Goal: Find specific page/section: Find specific page/section

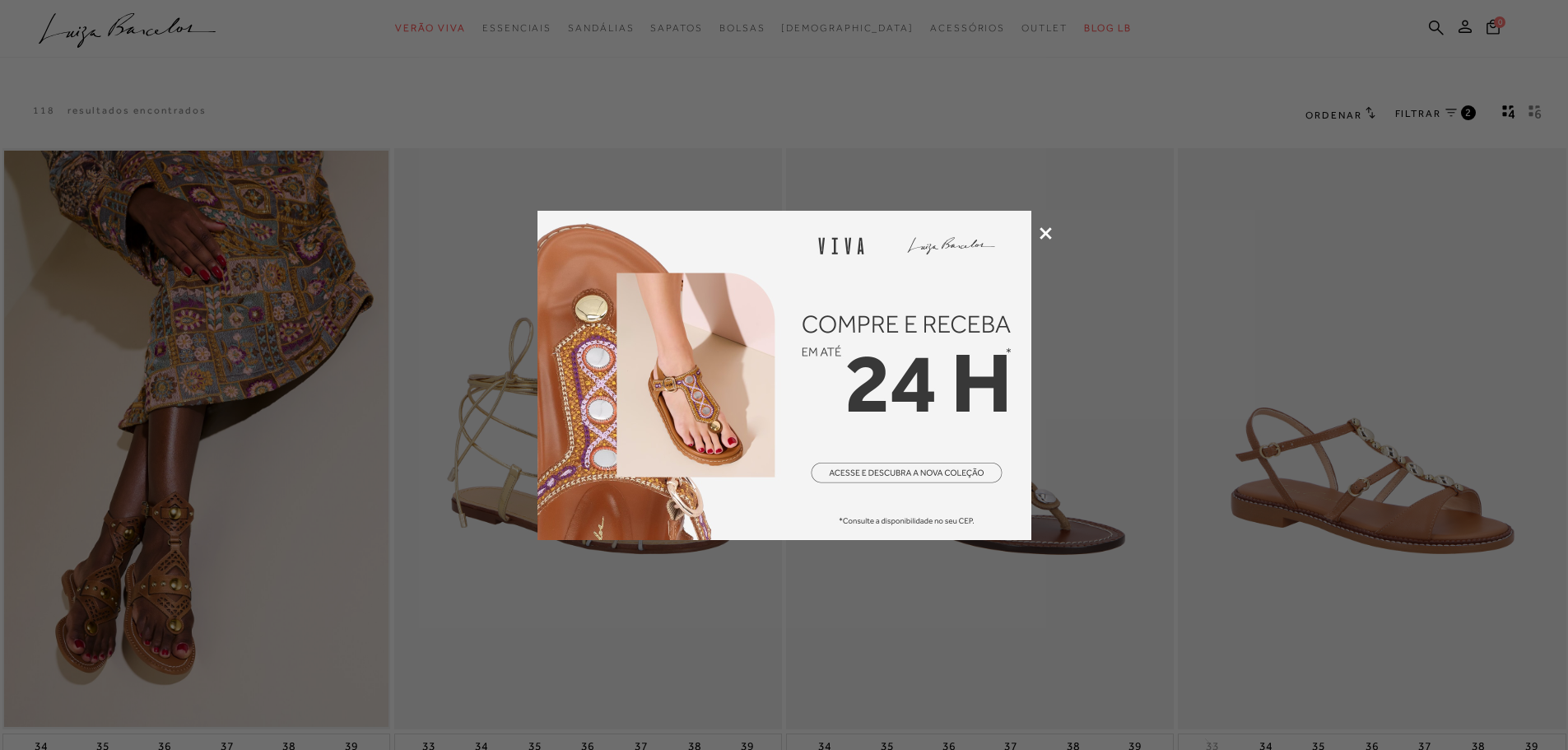
click at [1047, 237] on icon at bounding box center [1046, 233] width 12 height 12
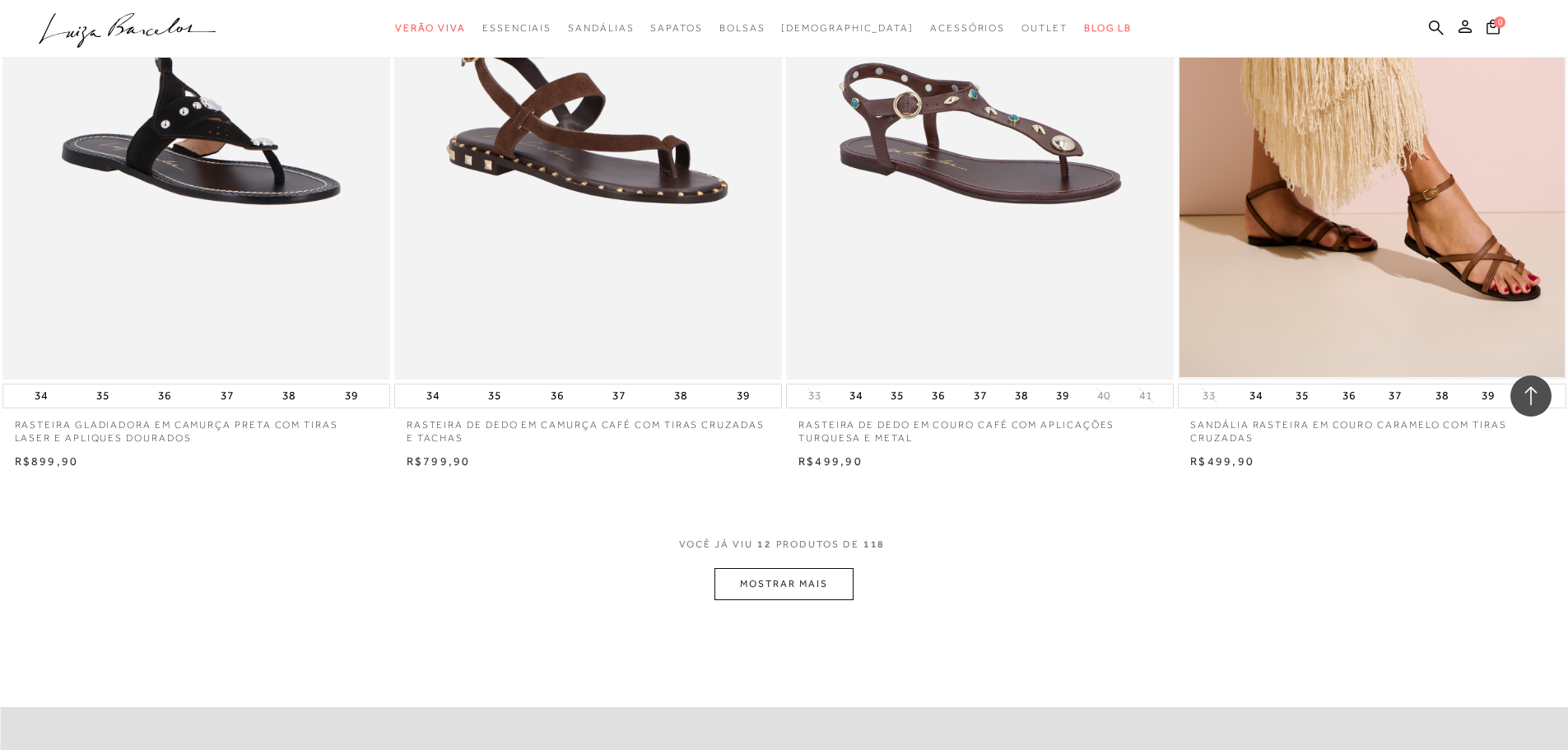
scroll to position [2057, 0]
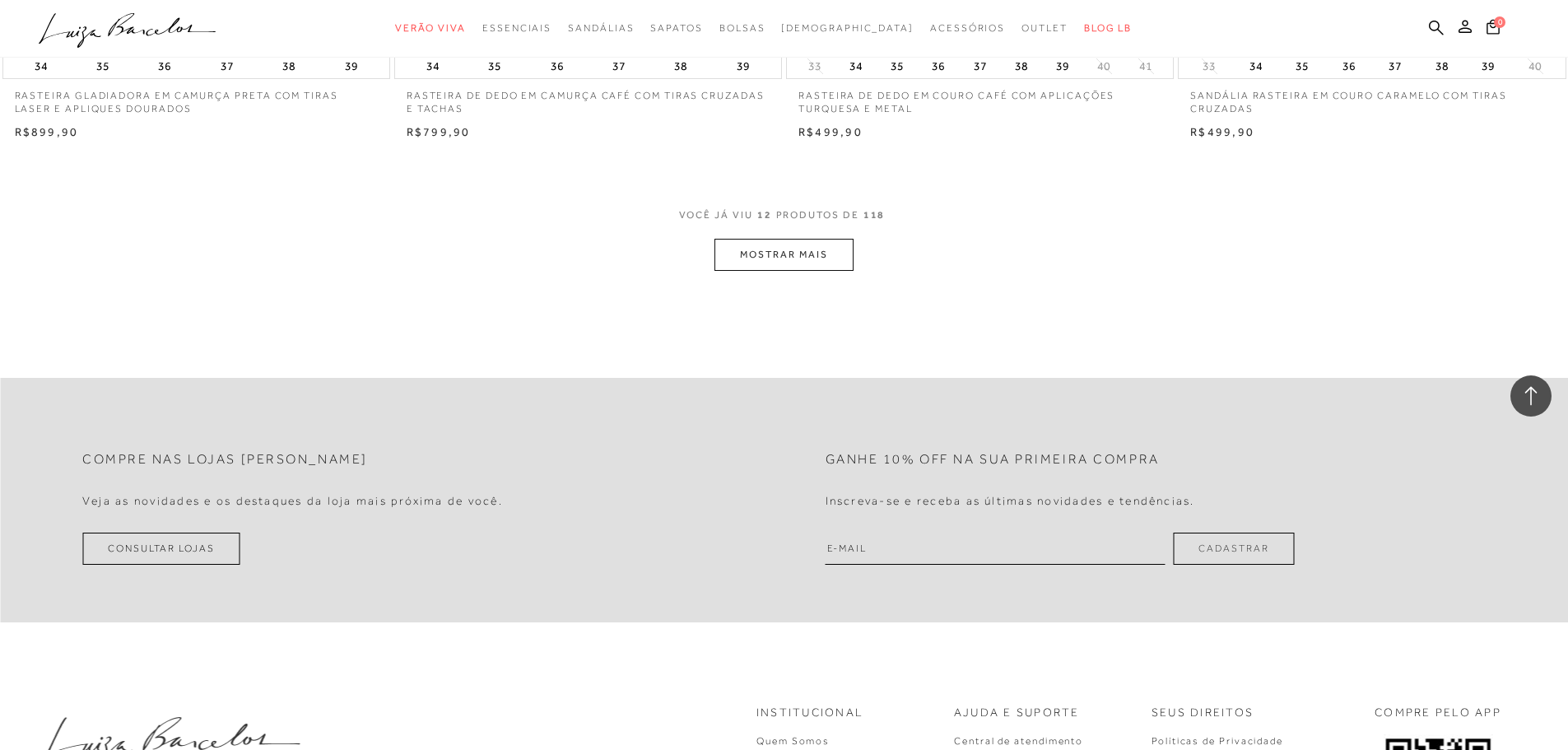
click at [761, 256] on button "MOSTRAR MAIS" at bounding box center [784, 254] width 138 height 32
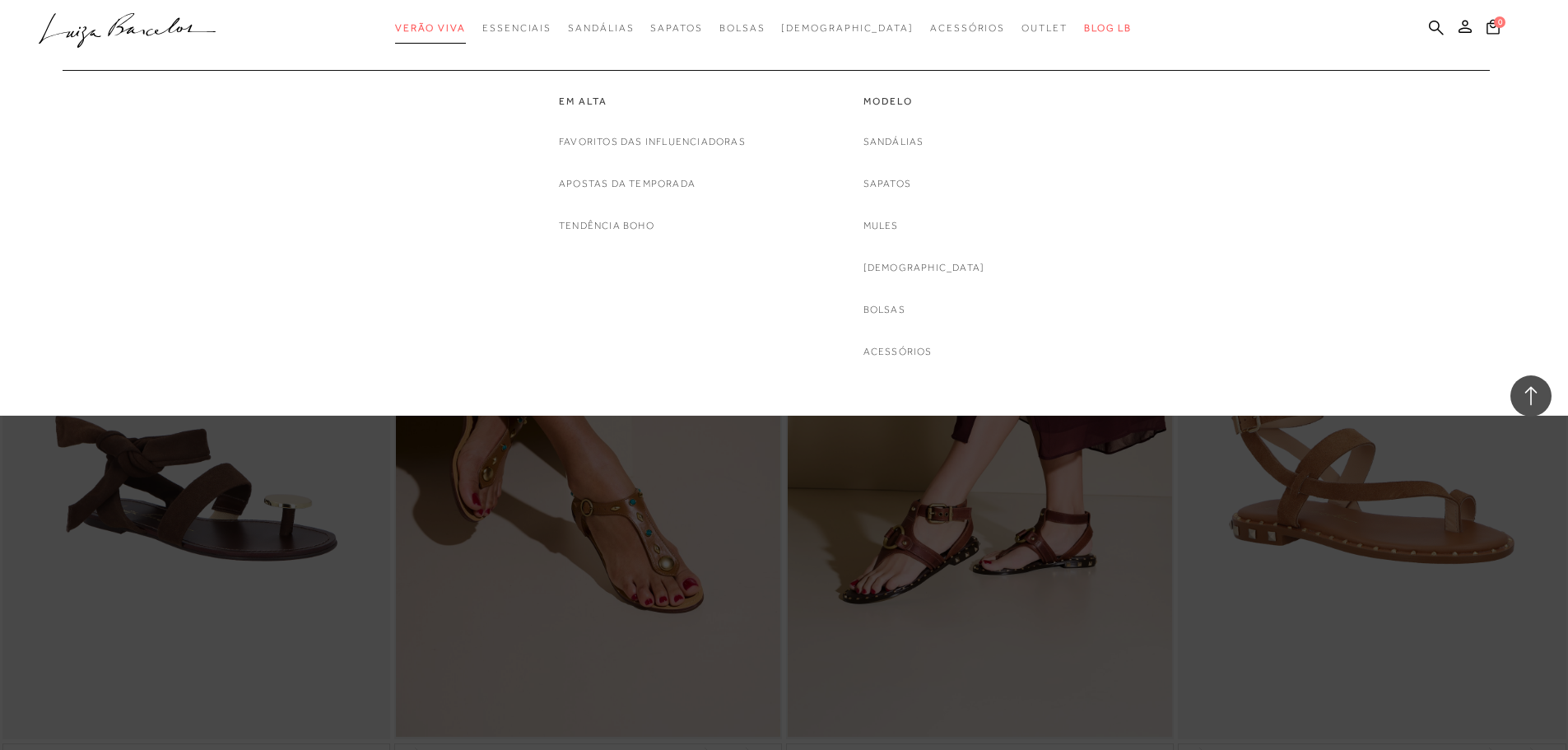
click at [466, 21] on link "Verão Viva" at bounding box center [430, 28] width 71 height 31
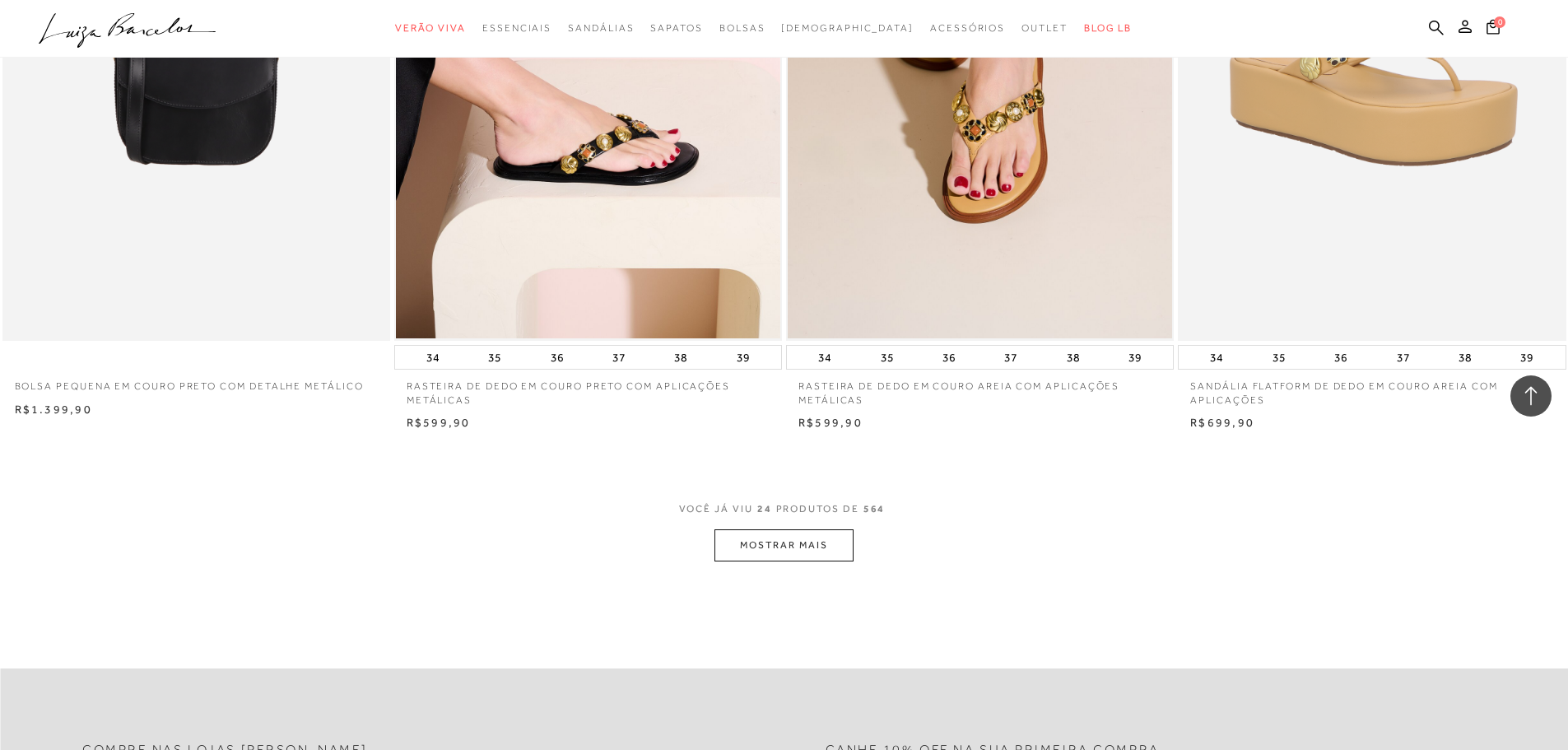
scroll to position [3949, 0]
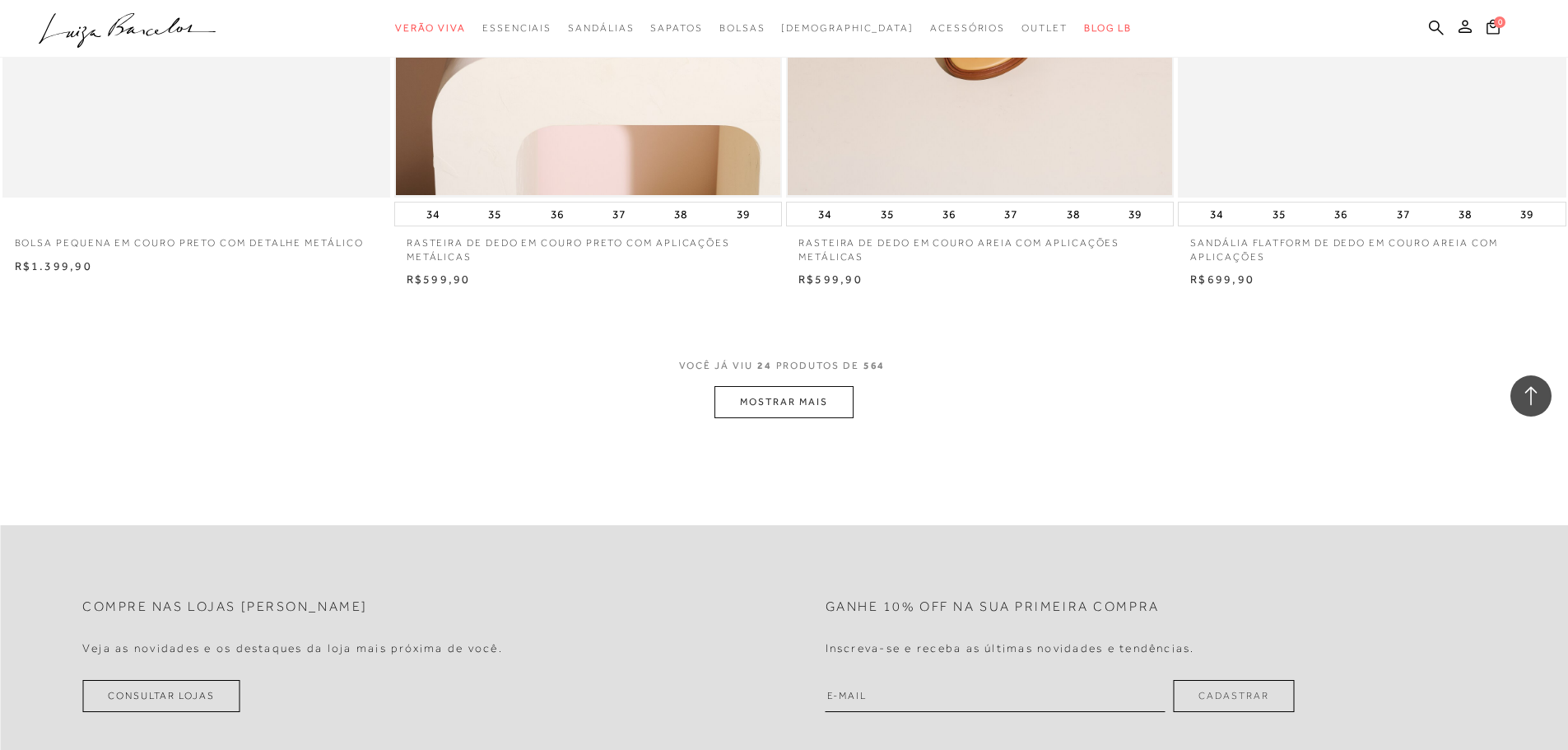
click at [770, 407] on button "MOSTRAR MAIS" at bounding box center [784, 401] width 138 height 32
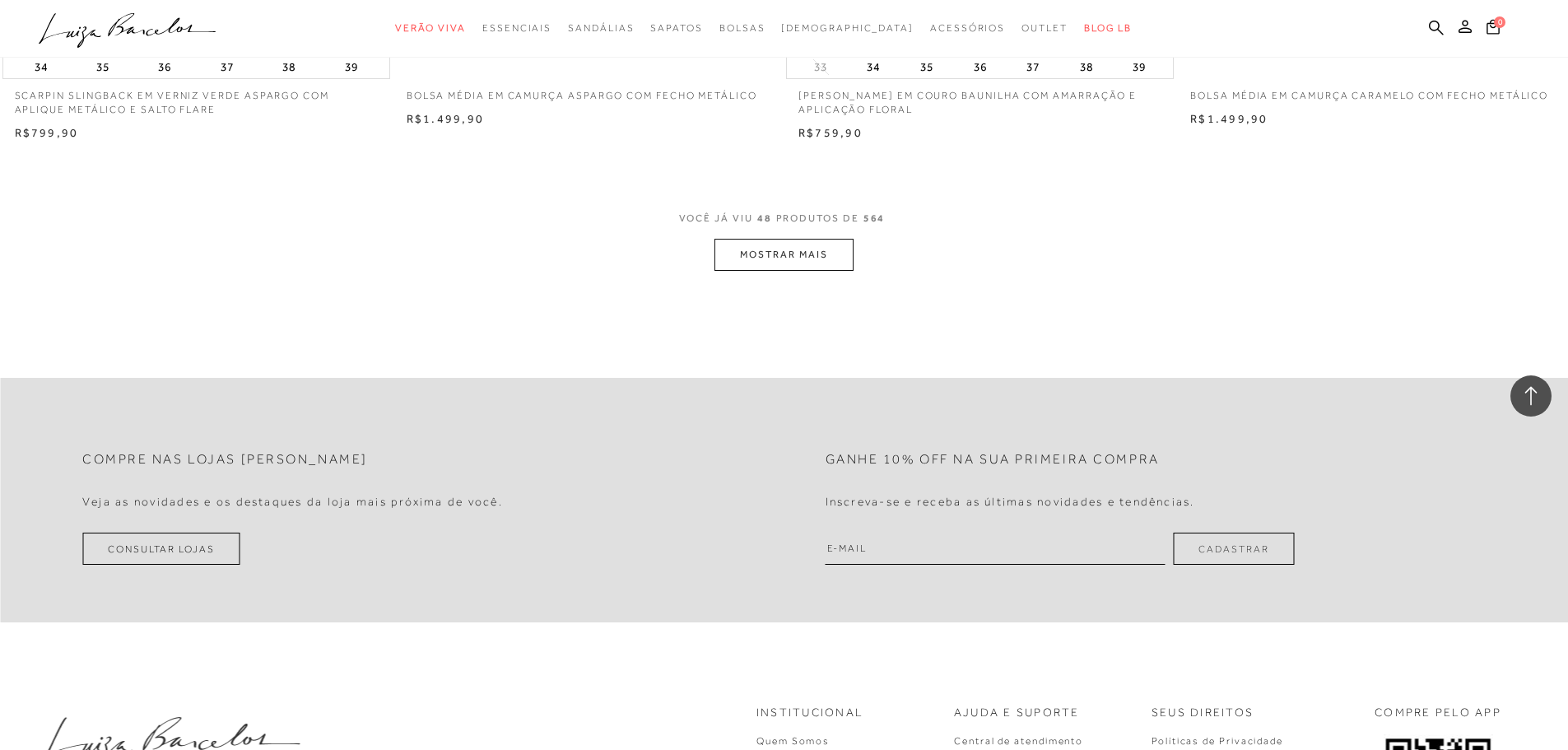
scroll to position [8228, 0]
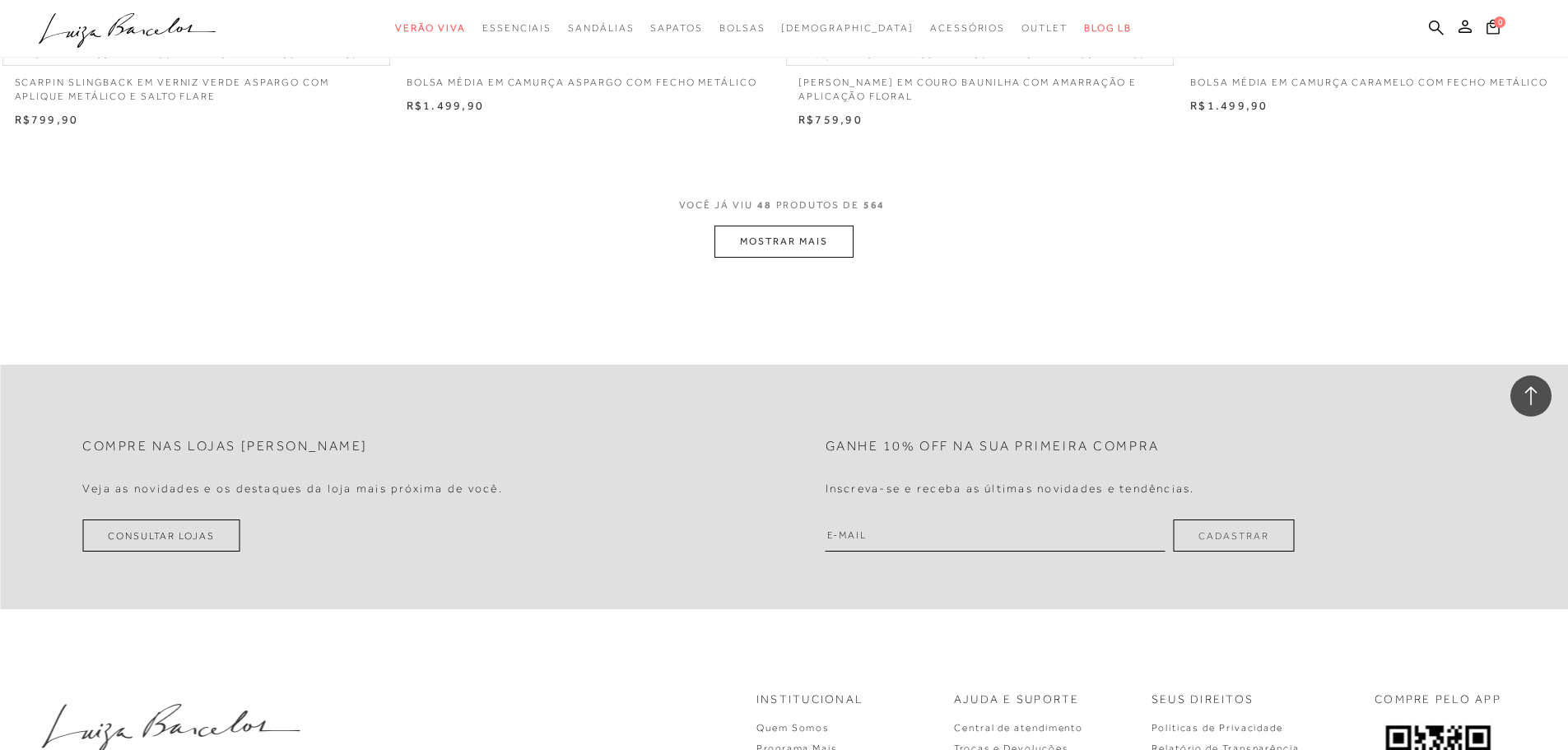
click at [743, 247] on button "MOSTRAR MAIS" at bounding box center [784, 241] width 138 height 32
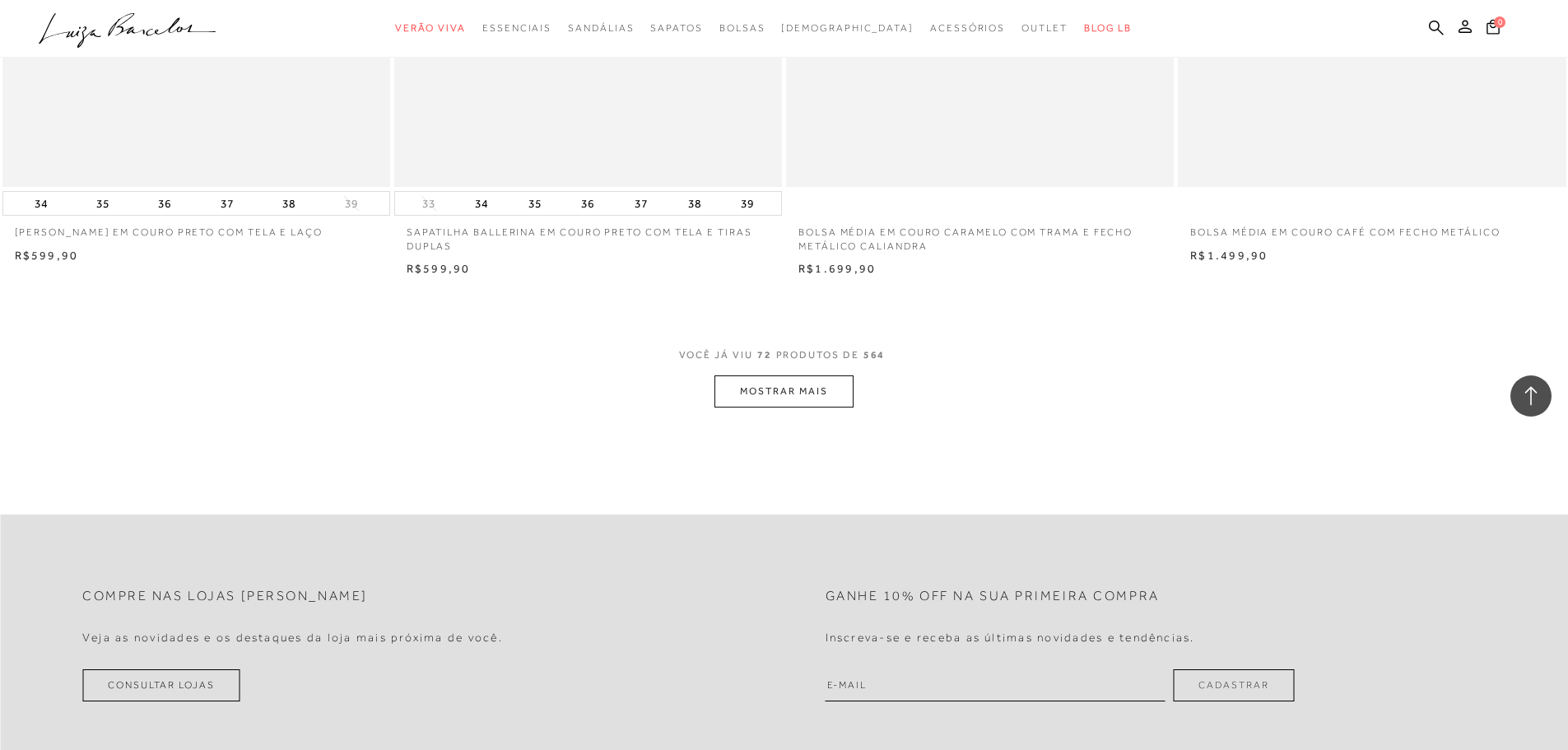
scroll to position [12260, 0]
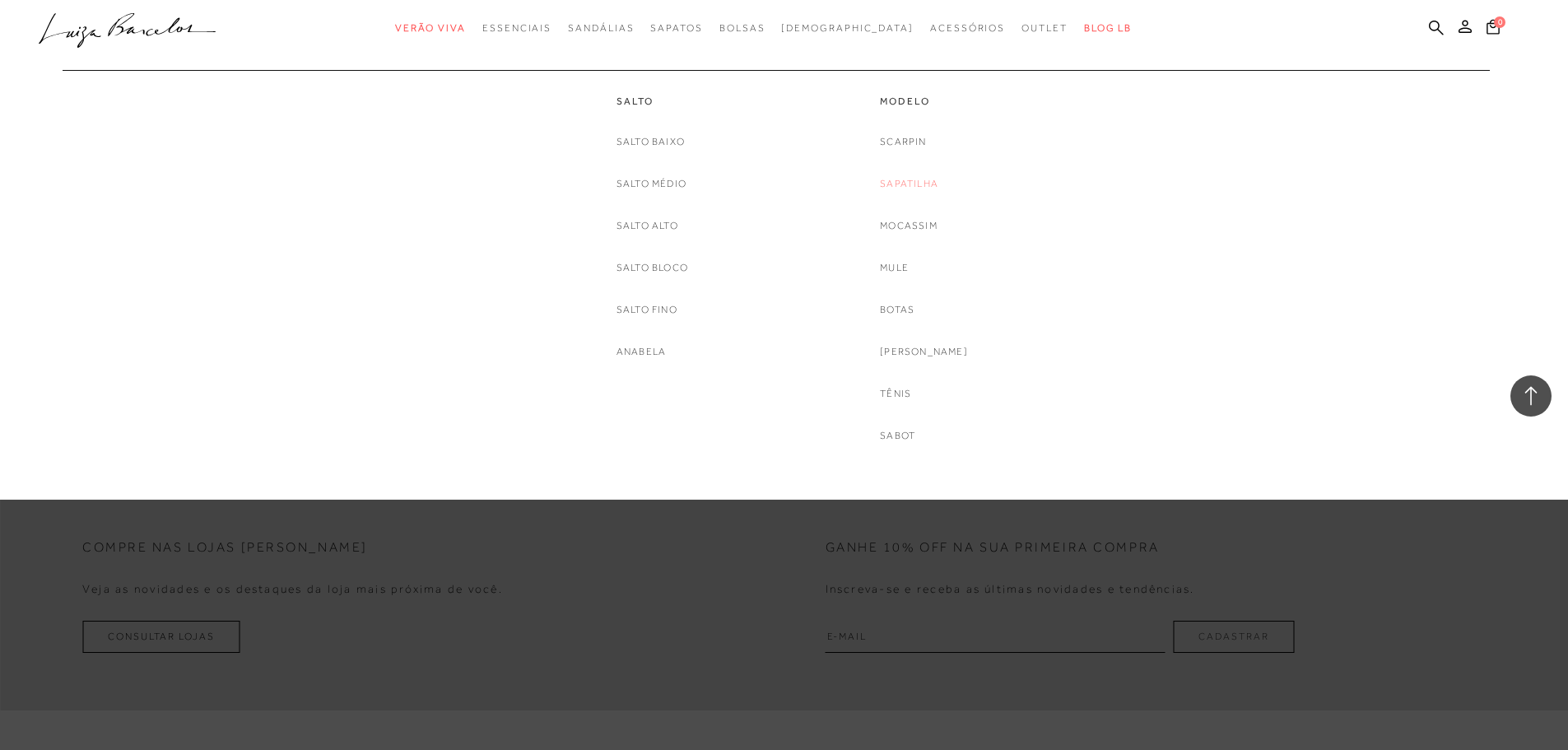
click at [915, 185] on link "Sapatilha" at bounding box center [909, 184] width 59 height 17
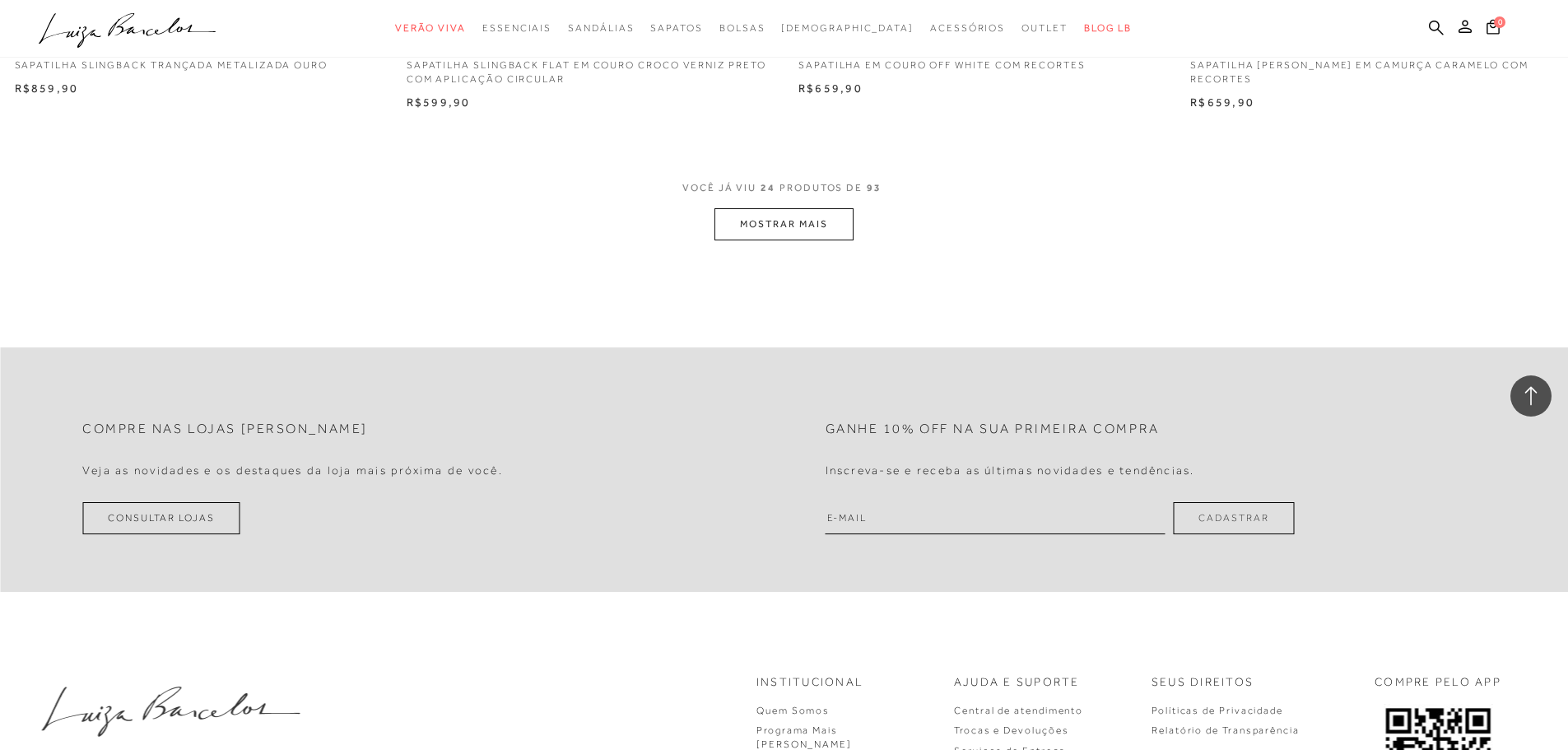
scroll to position [4115, 0]
click at [791, 222] on button "MOSTRAR MAIS" at bounding box center [784, 223] width 138 height 32
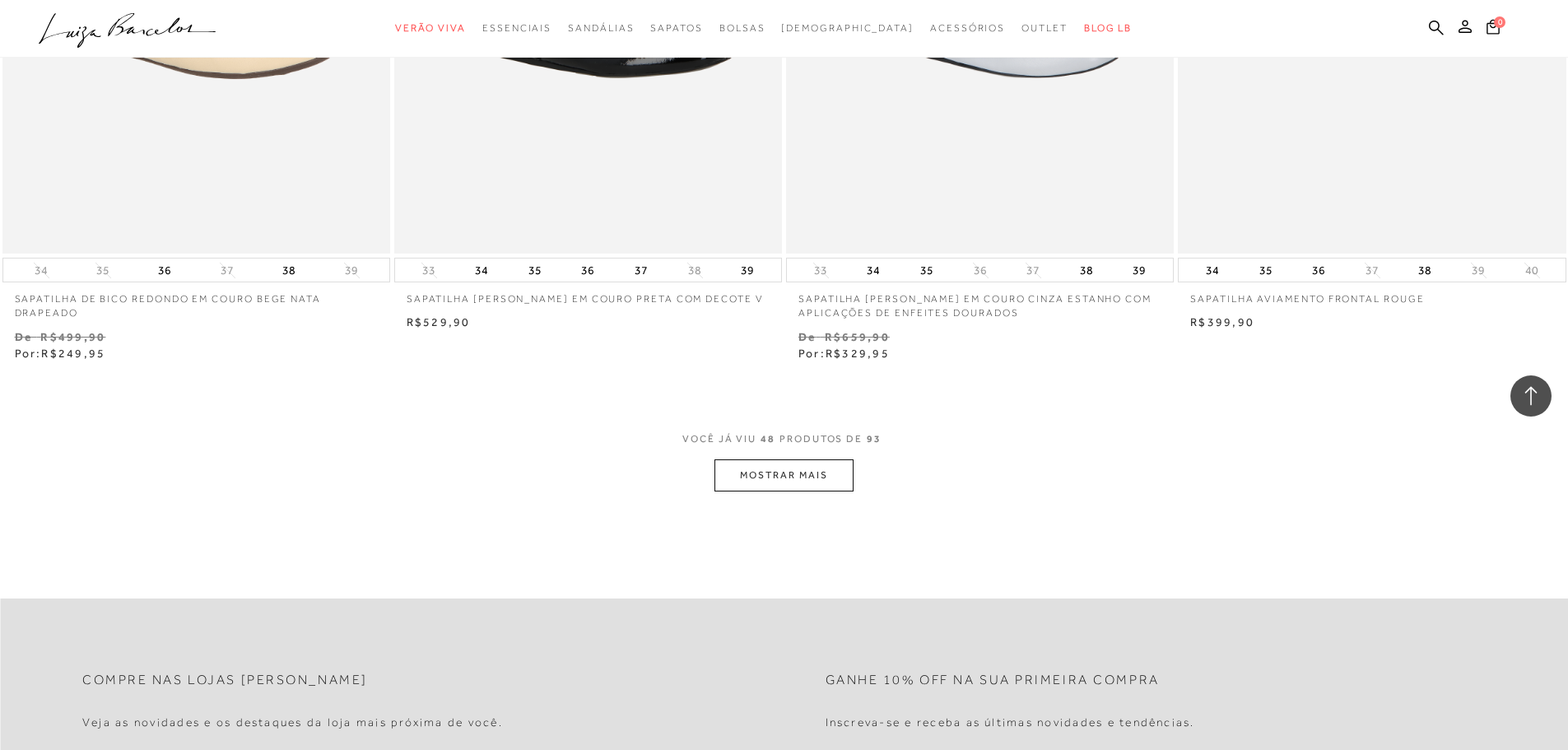
scroll to position [8146, 0]
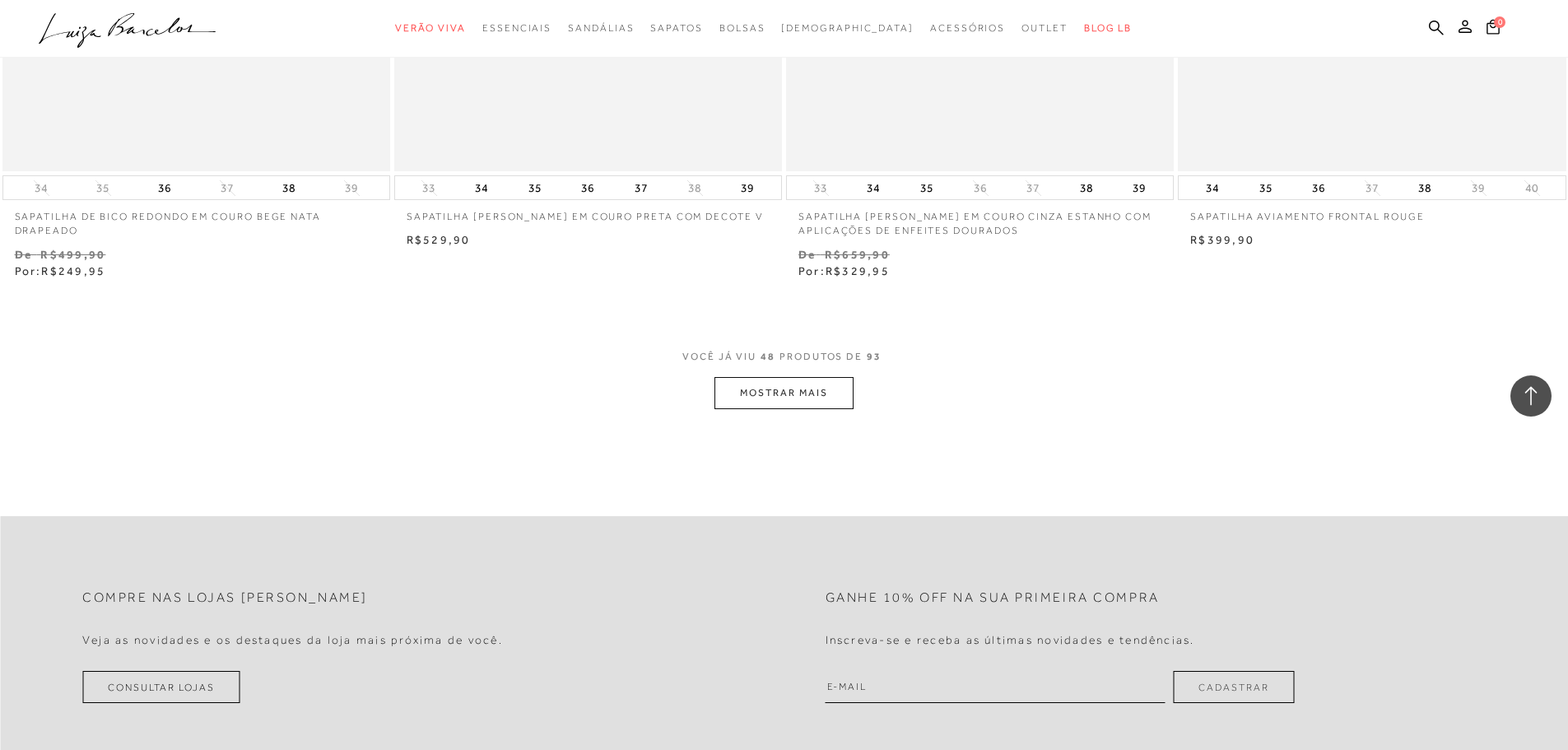
click at [822, 392] on button "MOSTRAR MAIS" at bounding box center [784, 392] width 138 height 32
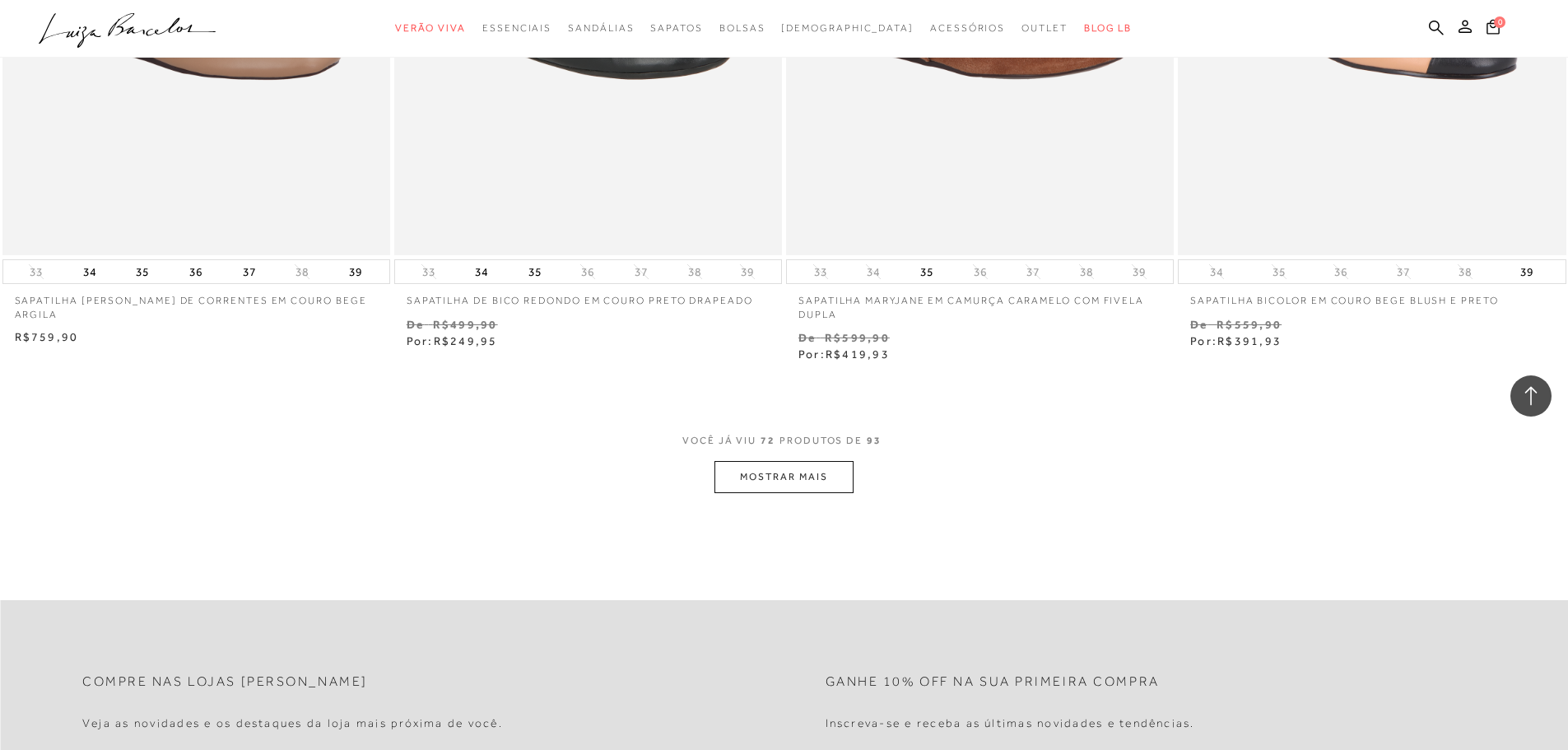
scroll to position [12589, 0]
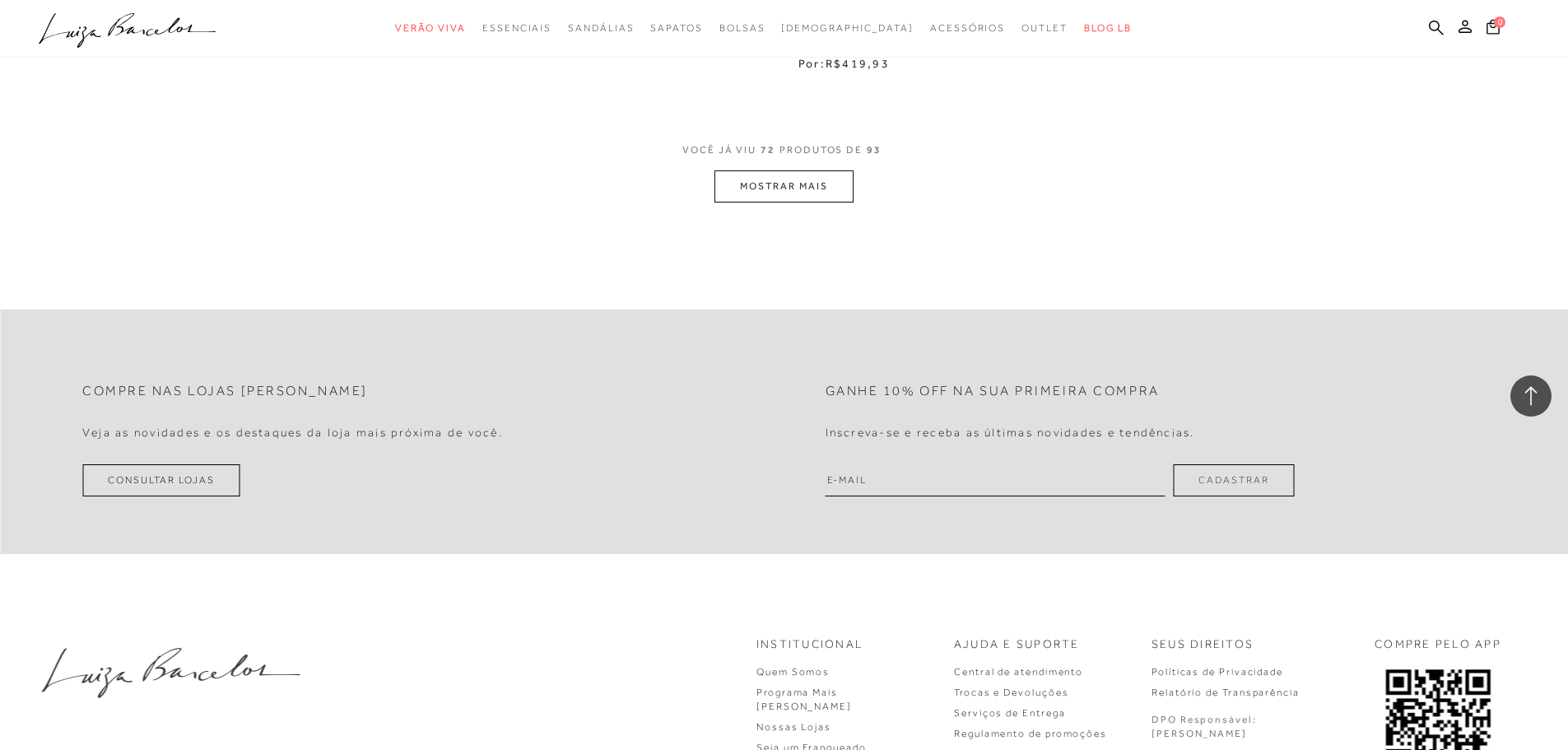
click at [736, 180] on button "MOSTRAR MAIS" at bounding box center [784, 186] width 138 height 32
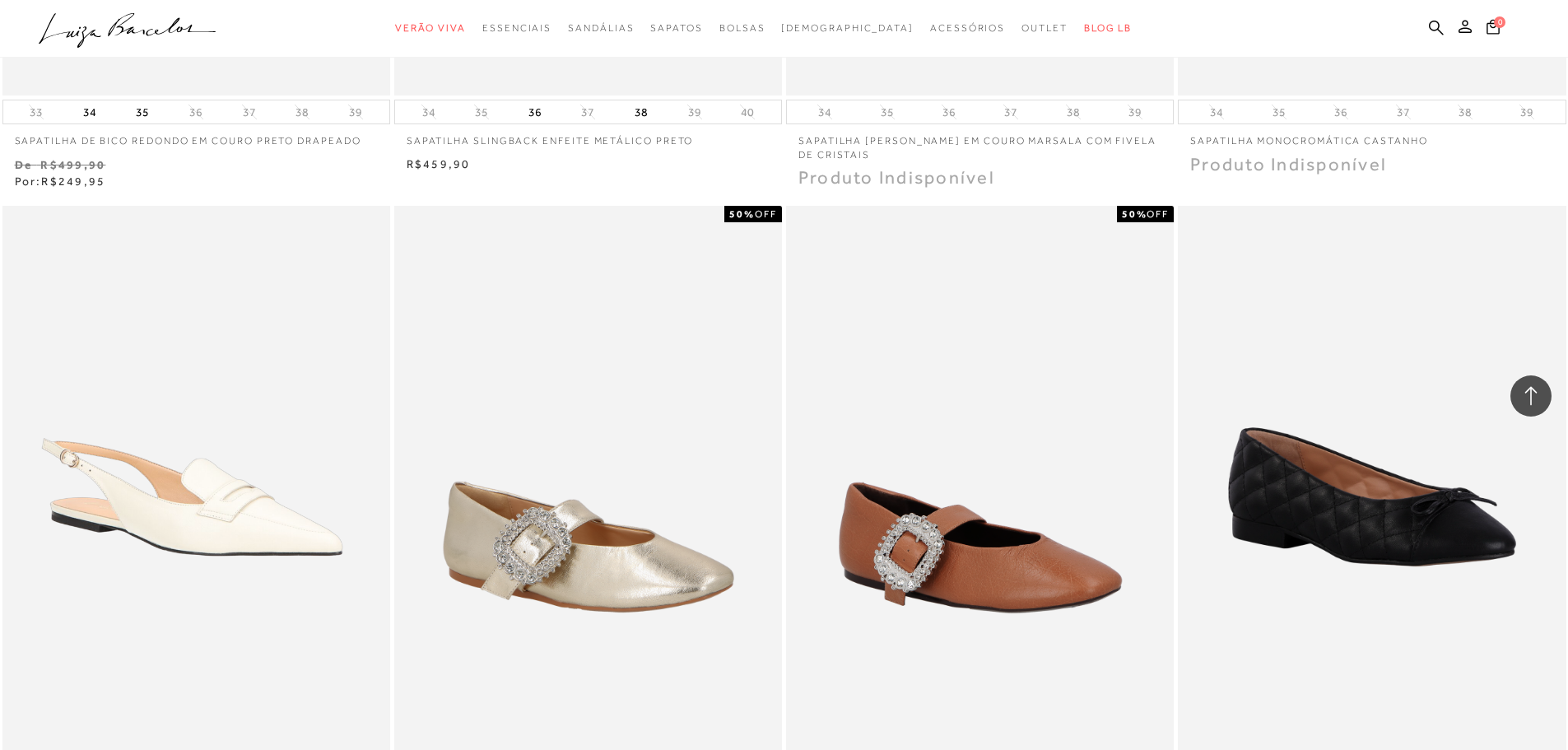
scroll to position [13165, 0]
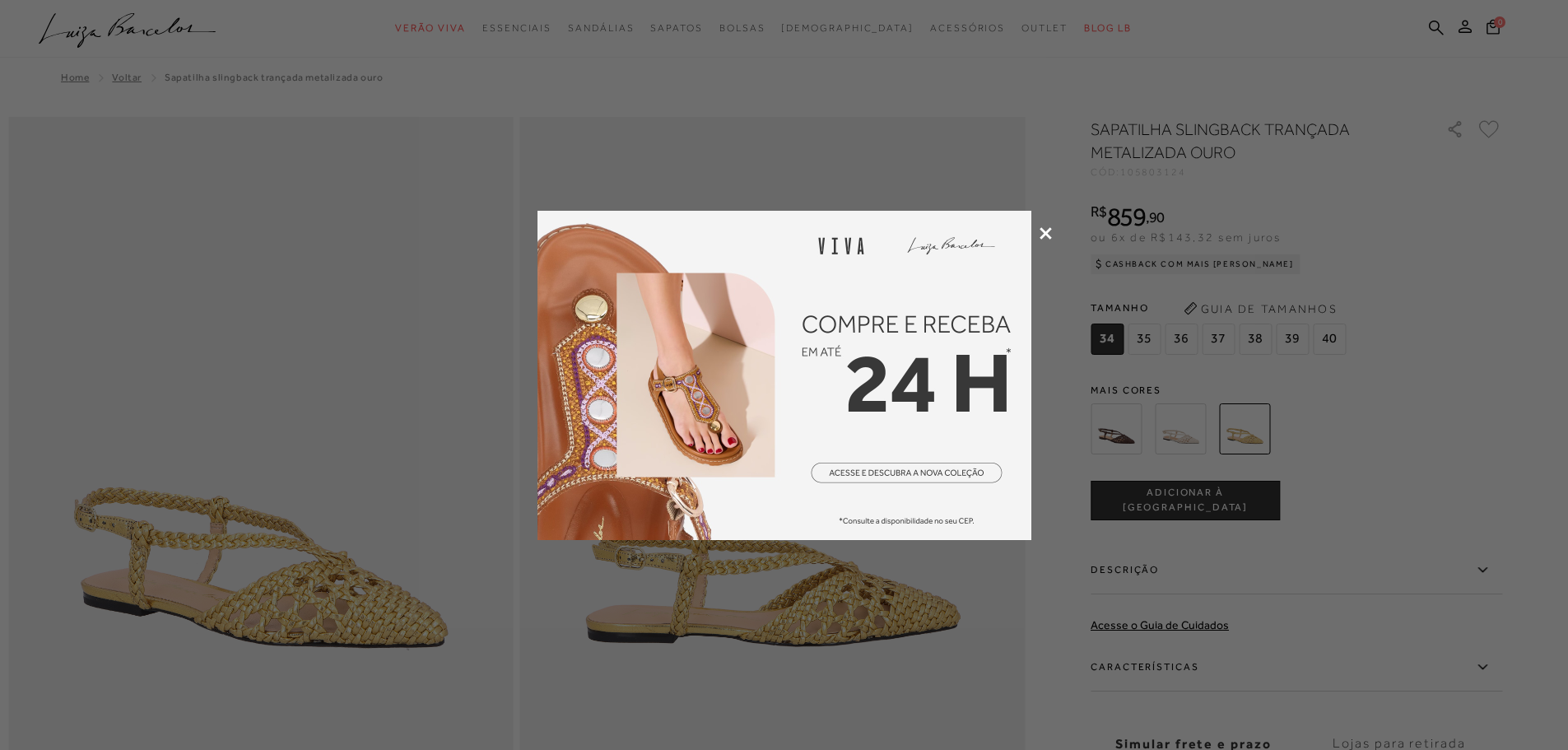
click at [1047, 237] on icon at bounding box center [1046, 233] width 12 height 12
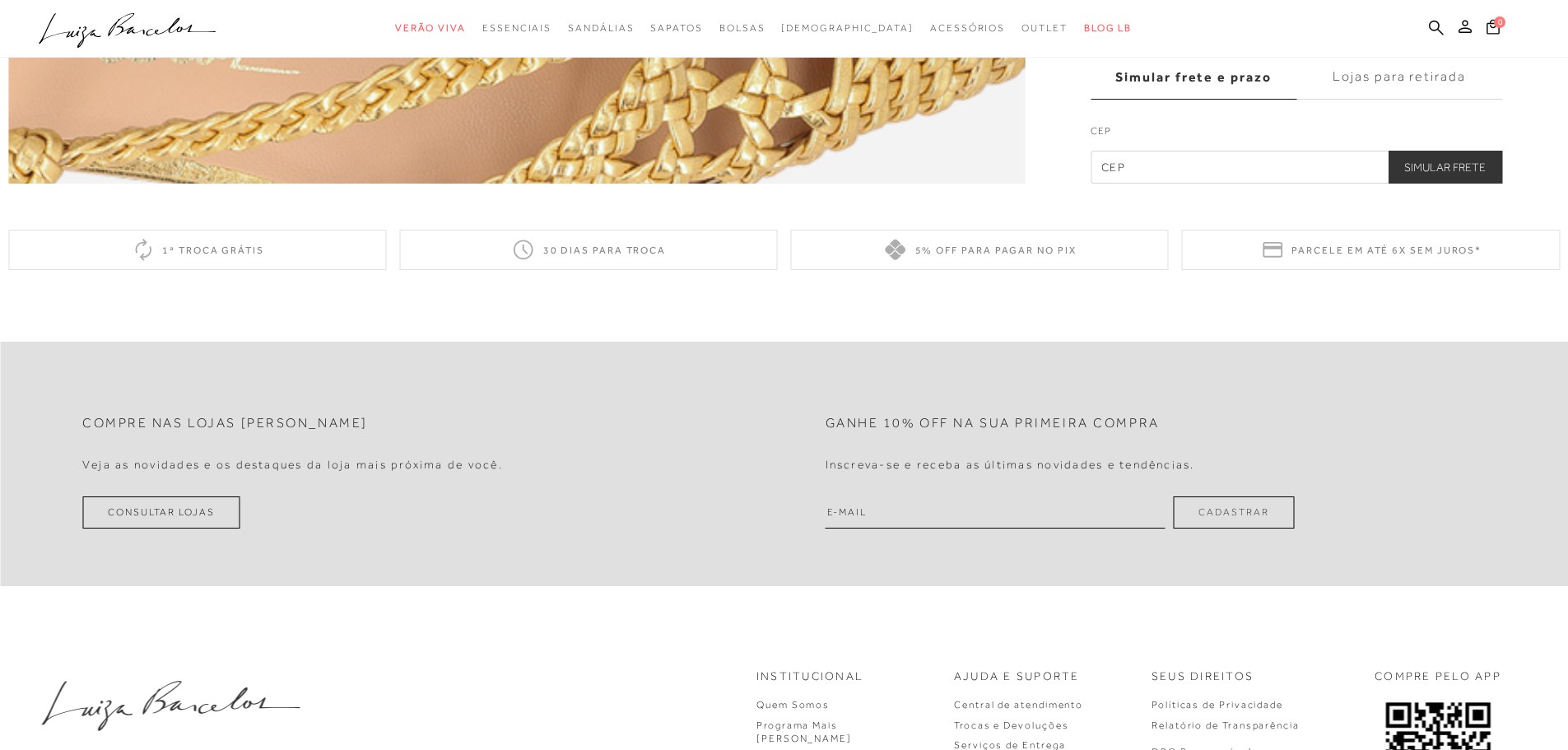
scroll to position [2962, 0]
